Goal: Use online tool/utility: Utilize a website feature to perform a specific function

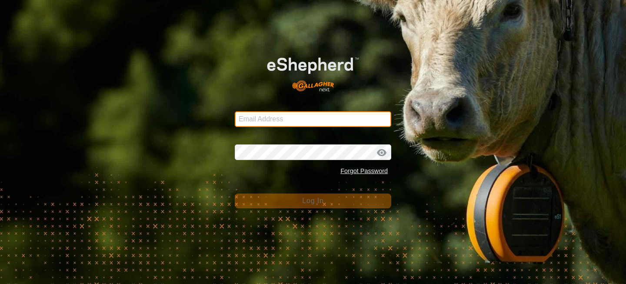
click at [269, 117] on input "Email Address" at bounding box center [313, 119] width 156 height 16
type input "[EMAIL_ADDRESS][DOMAIN_NAME]"
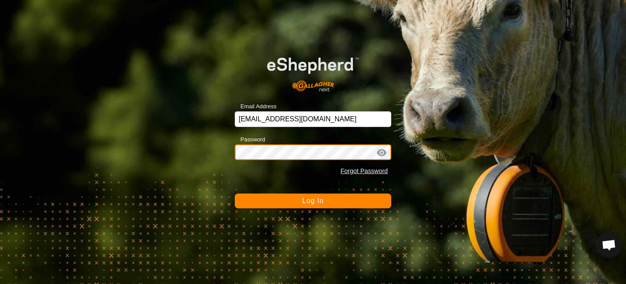
click at [235, 193] on button "Log In" at bounding box center [313, 200] width 156 height 15
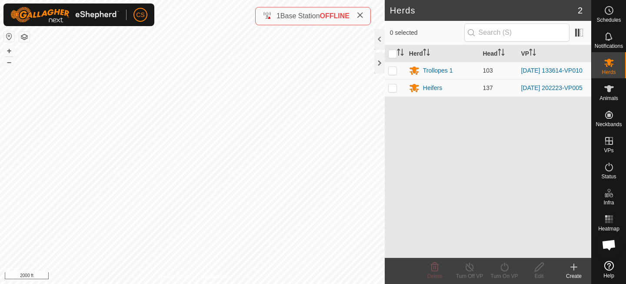
click at [0, 0] on html "CS Schedules Notifications Herds Animals Neckbands VPs Status Infra Heatmap Hel…" at bounding box center [313, 142] width 626 height 284
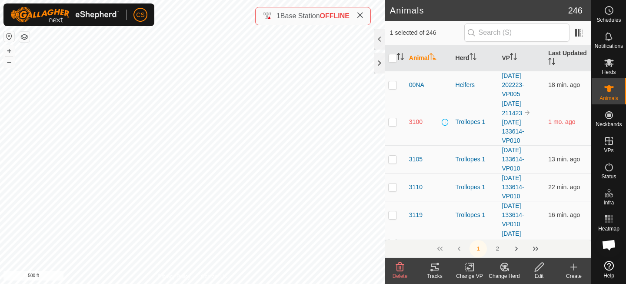
click at [434, 268] on icon at bounding box center [434, 267] width 10 height 10
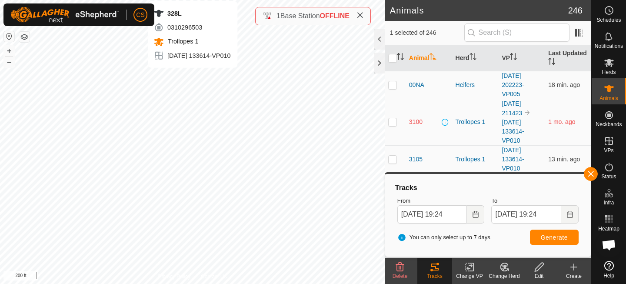
checkbox input "true"
checkbox input "false"
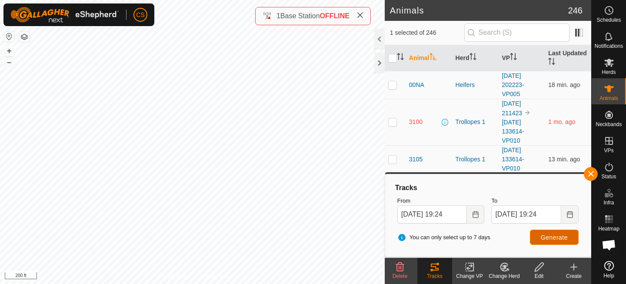
click at [546, 239] on span "Generate" at bounding box center [554, 237] width 27 height 7
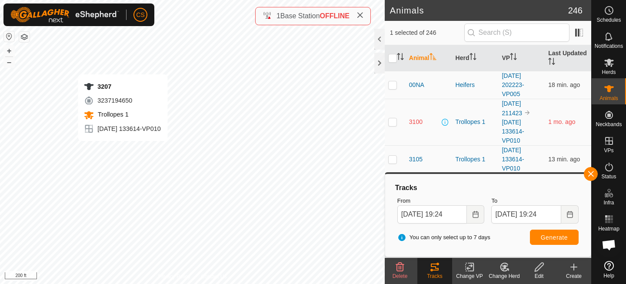
checkbox input "true"
checkbox input "false"
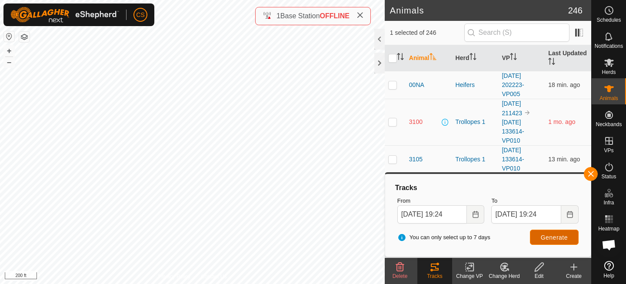
click at [565, 238] on span "Generate" at bounding box center [554, 237] width 27 height 7
checkbox input "false"
checkbox input "true"
click at [544, 239] on span "Generate" at bounding box center [554, 237] width 27 height 7
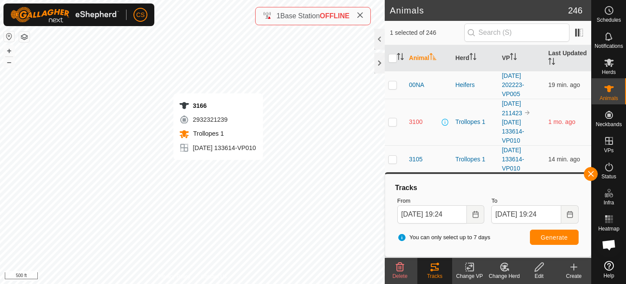
checkbox input "true"
checkbox input "false"
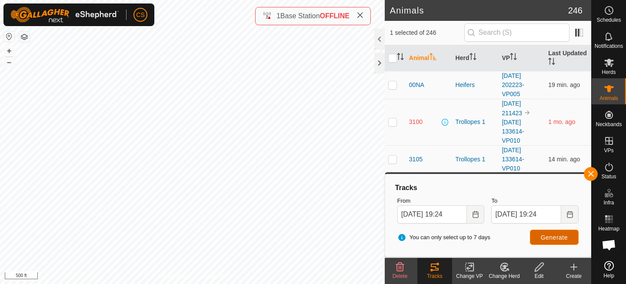
click at [566, 239] on span "Generate" at bounding box center [554, 237] width 27 height 7
checkbox input "true"
checkbox input "false"
click at [551, 237] on span "Generate" at bounding box center [554, 237] width 27 height 7
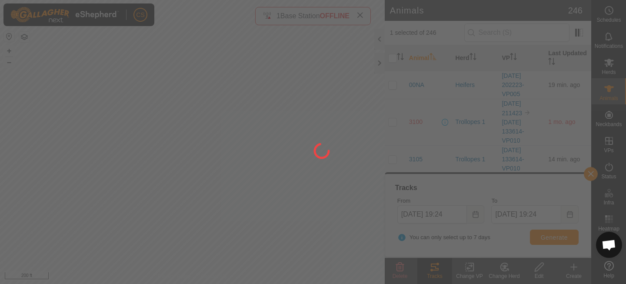
drag, startPoint x: 214, startPoint y: 140, endPoint x: 213, endPoint y: 229, distance: 88.7
click at [213, 229] on div at bounding box center [313, 142] width 626 height 284
